Goal: Information Seeking & Learning: Learn about a topic

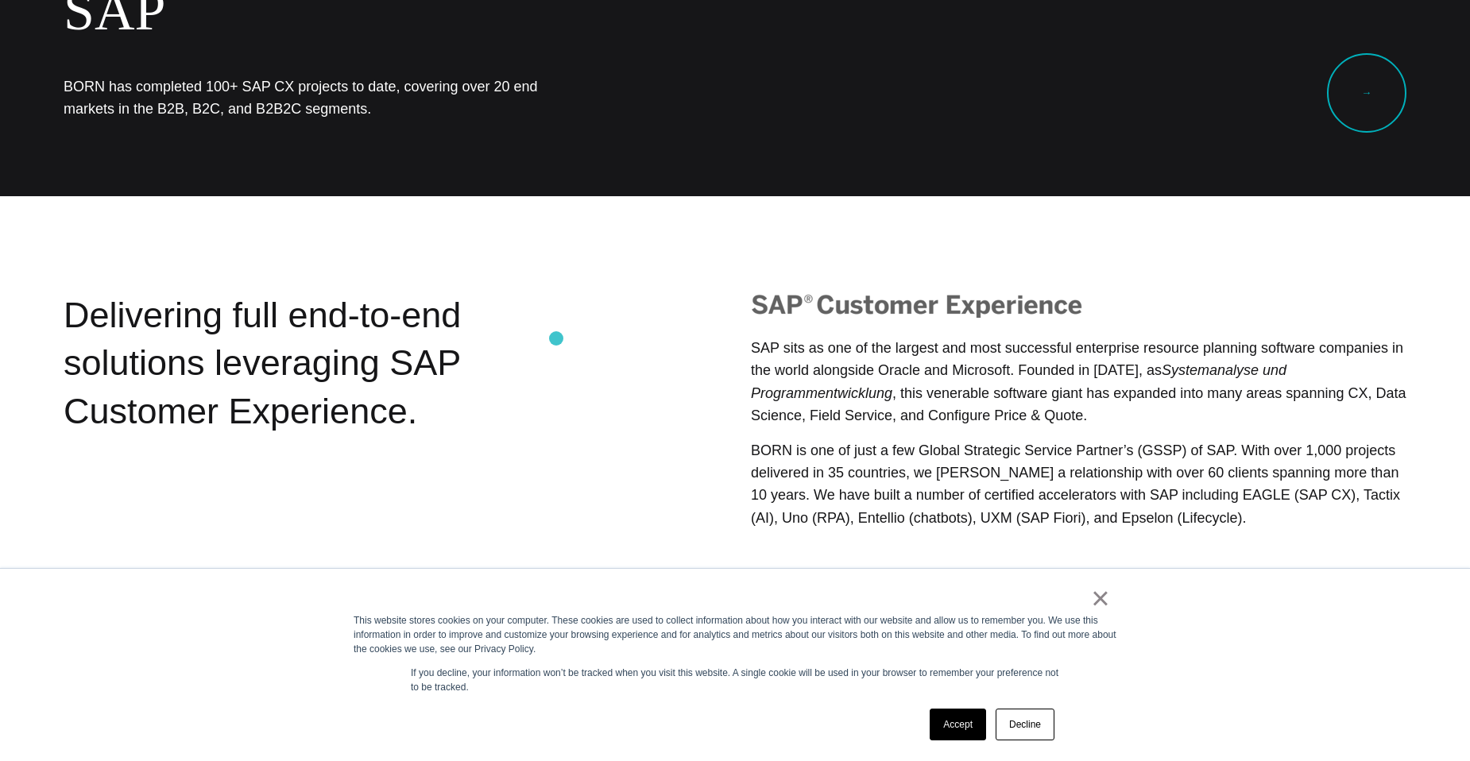
scroll to position [238, 0]
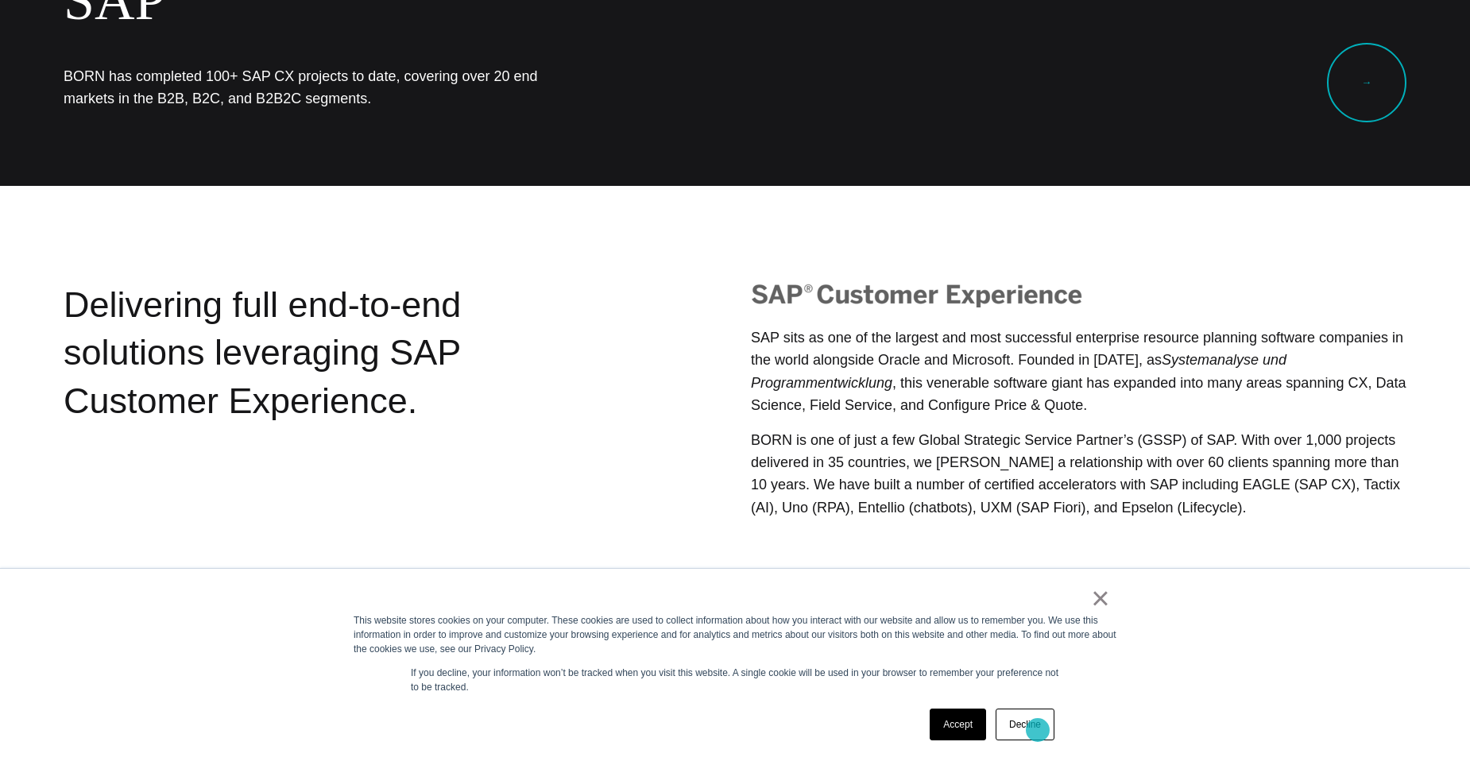
click at [1036, 730] on link "Decline" at bounding box center [1025, 725] width 59 height 32
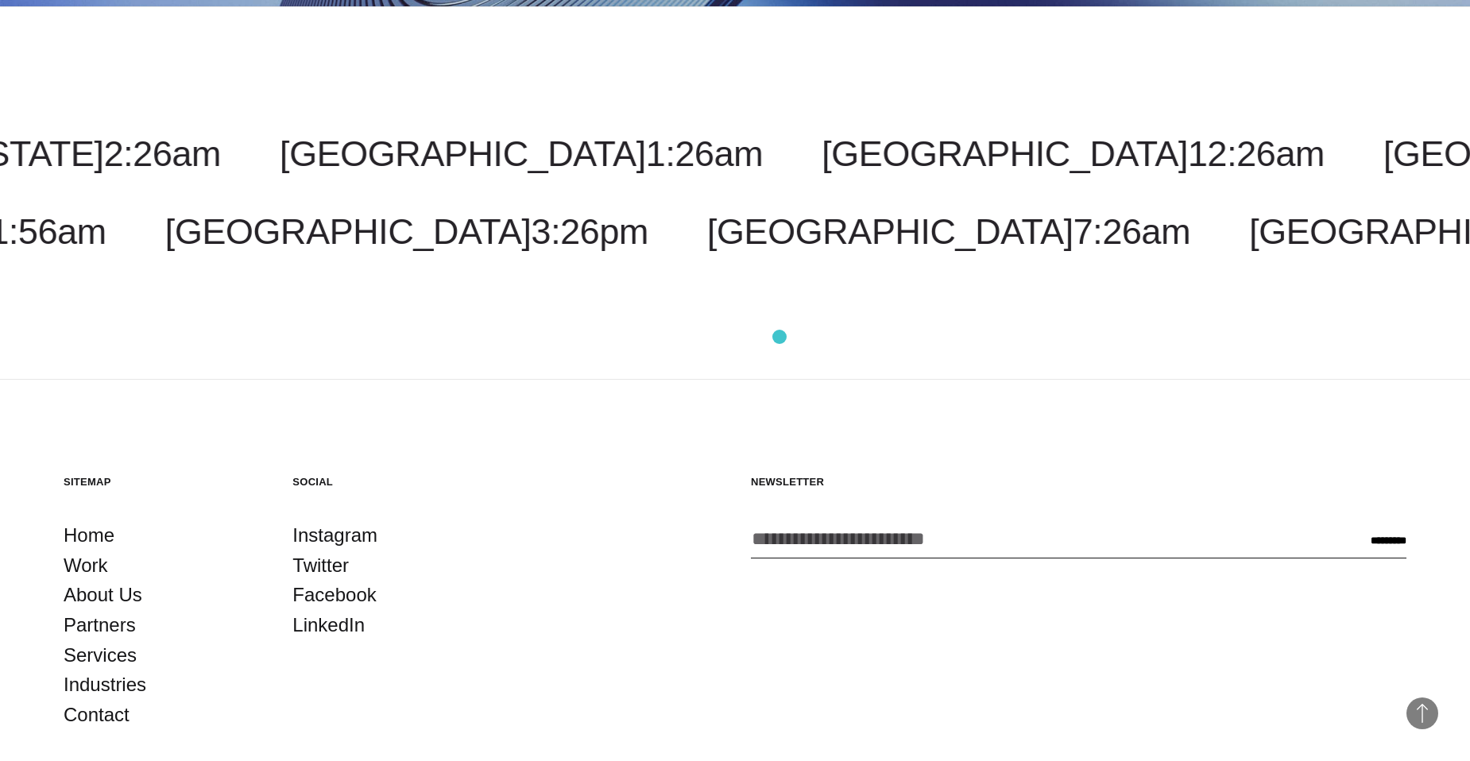
scroll to position [3754, 0]
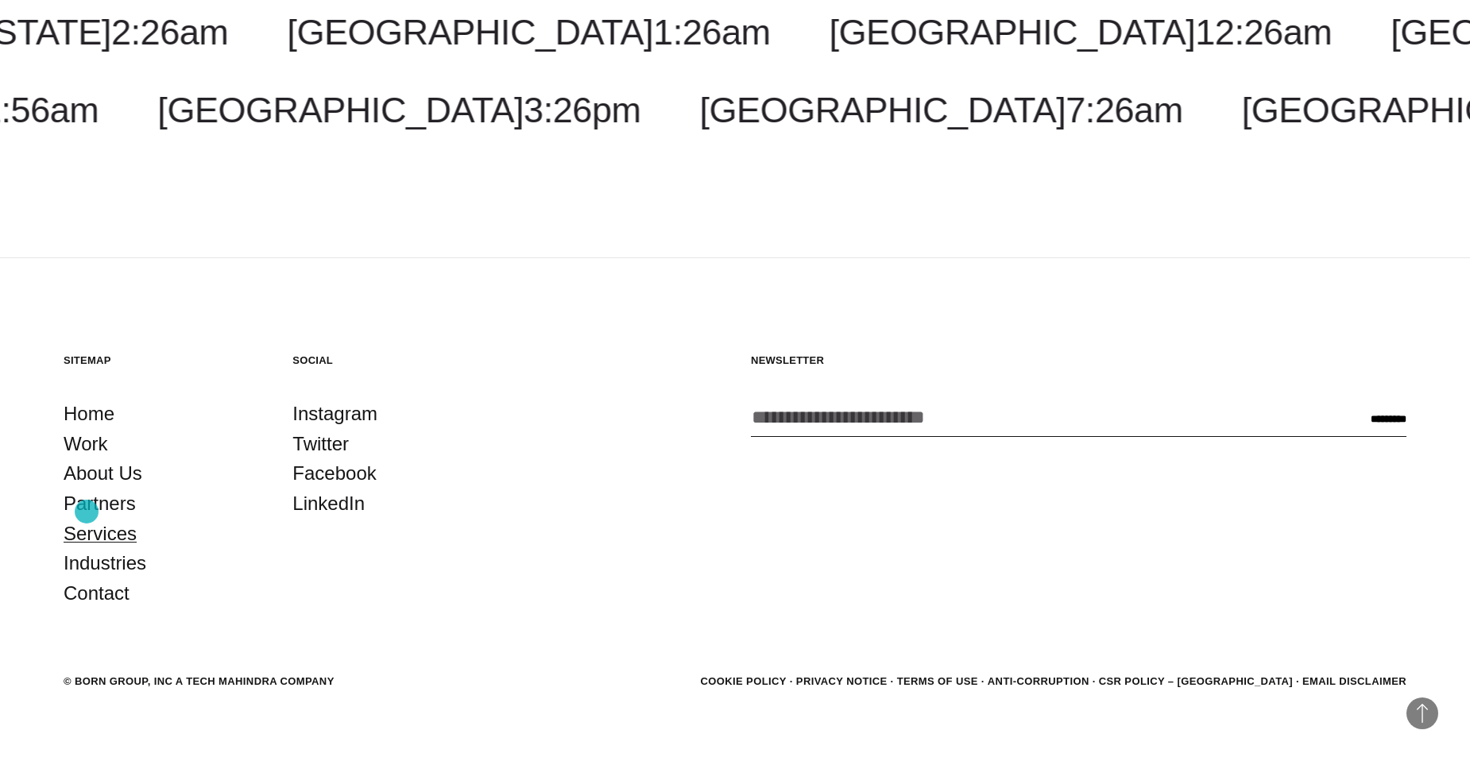
click at [87, 519] on link "Services" at bounding box center [100, 534] width 73 height 30
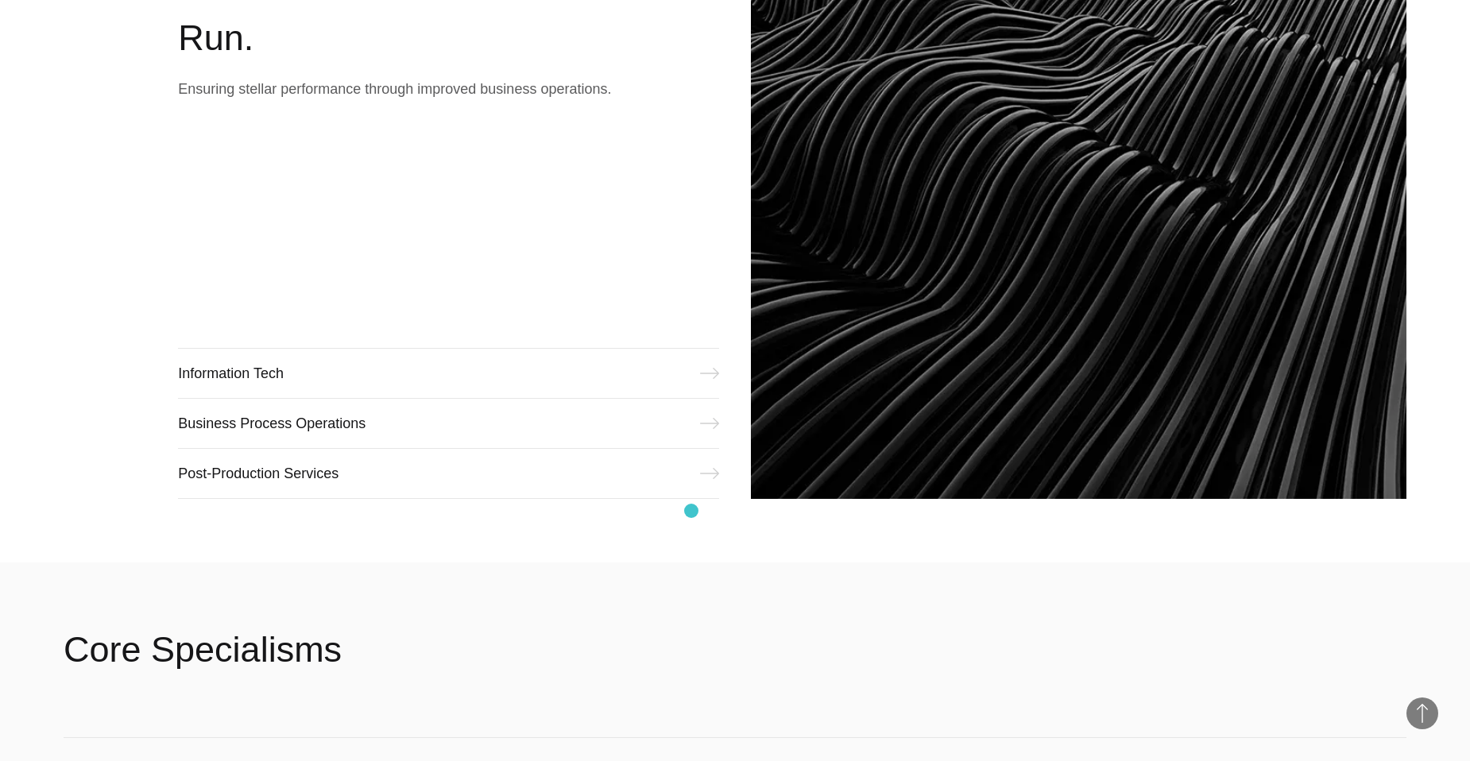
scroll to position [2146, 0]
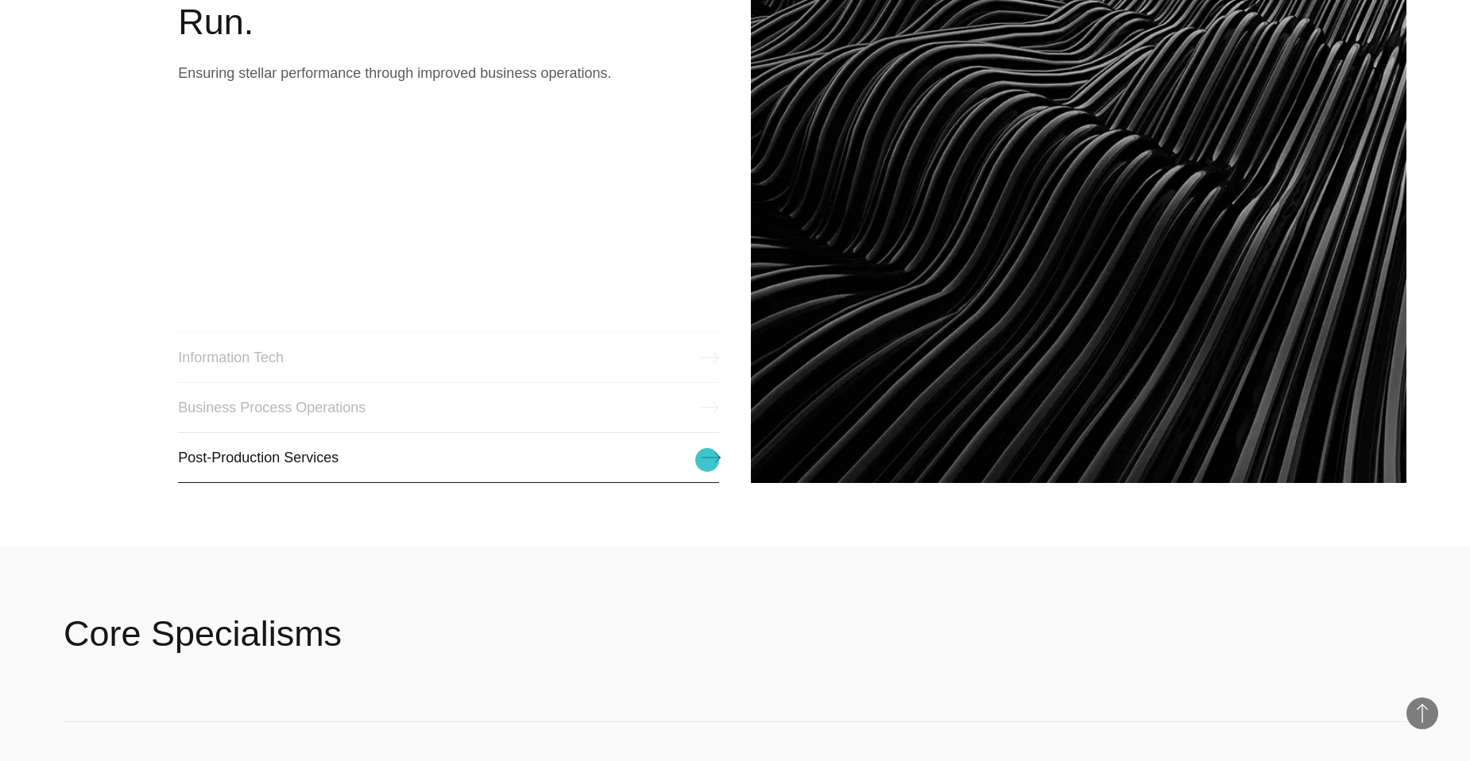
click at [707, 460] on link "Post-Production Services" at bounding box center [448, 457] width 541 height 51
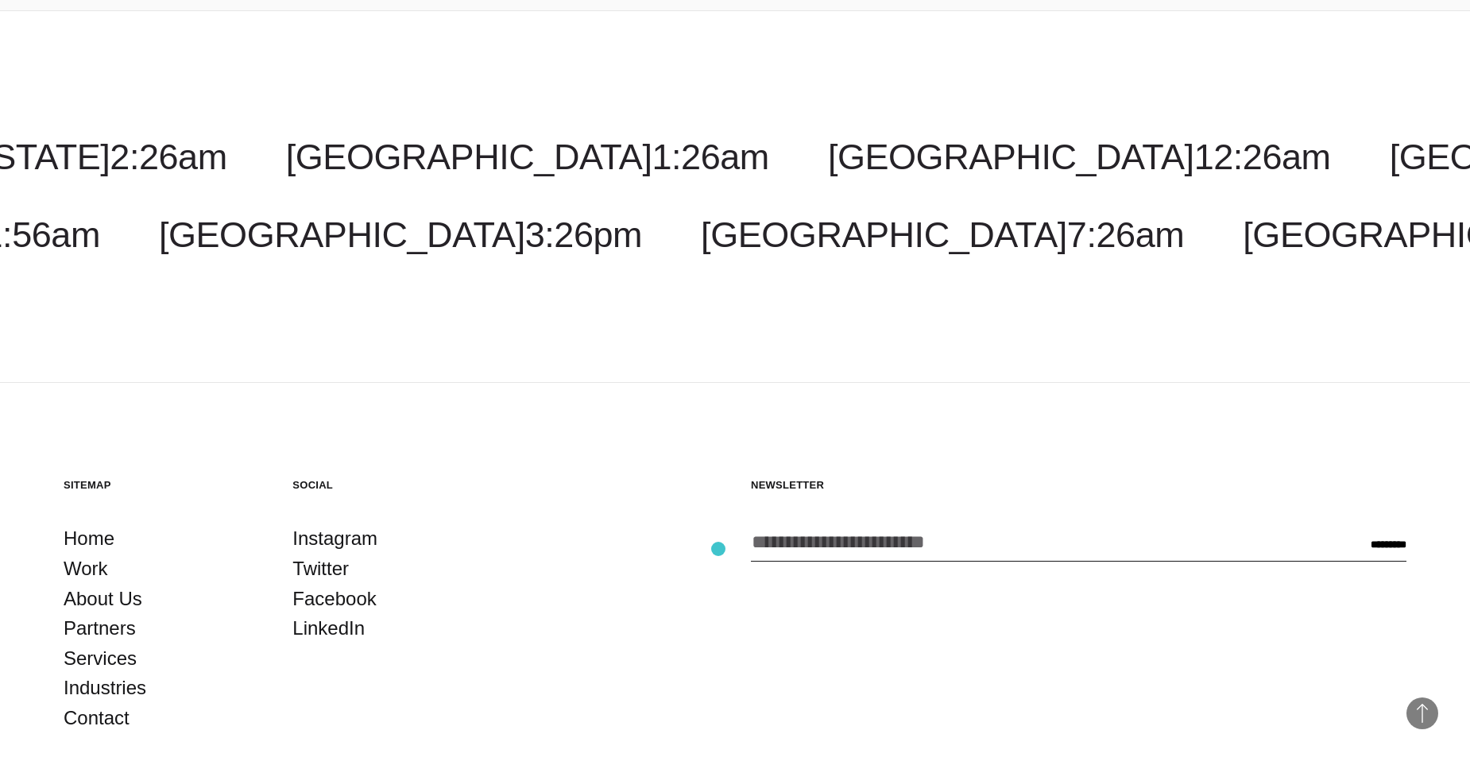
scroll to position [6650, 0]
